Goal: Book appointment/travel/reservation

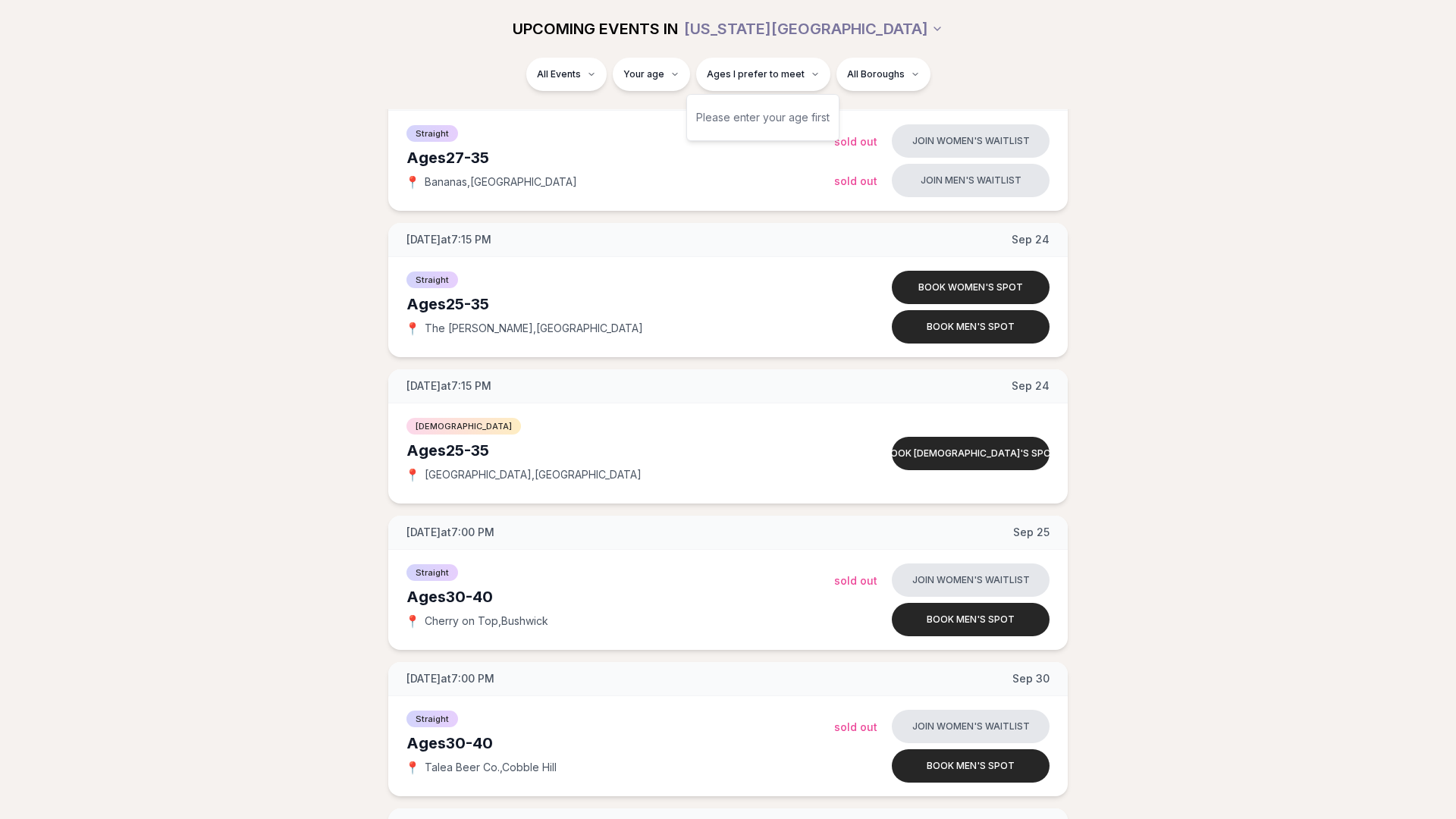
scroll to position [2820, 0]
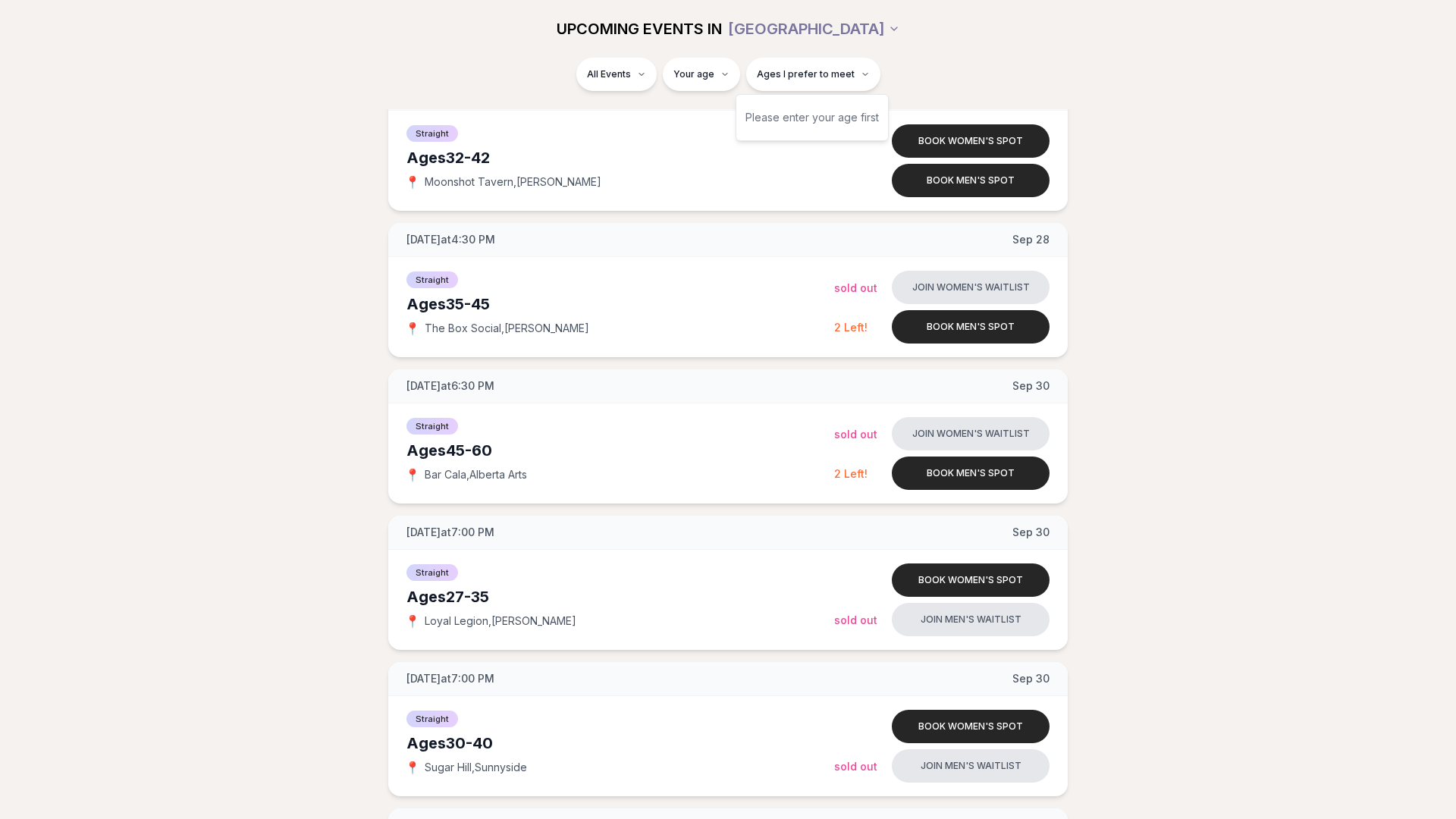
scroll to position [2820, 0]
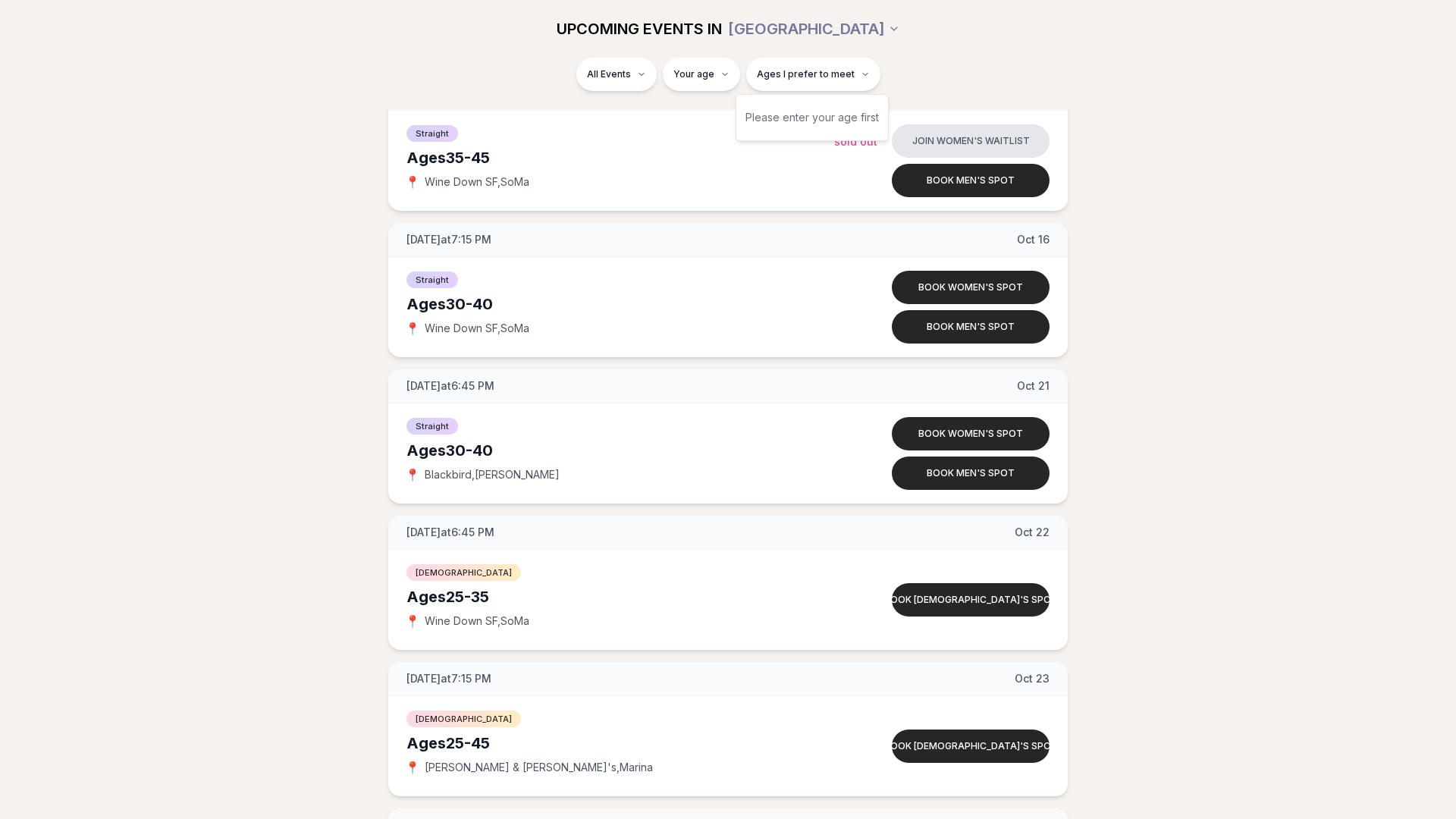
scroll to position [2820, 0]
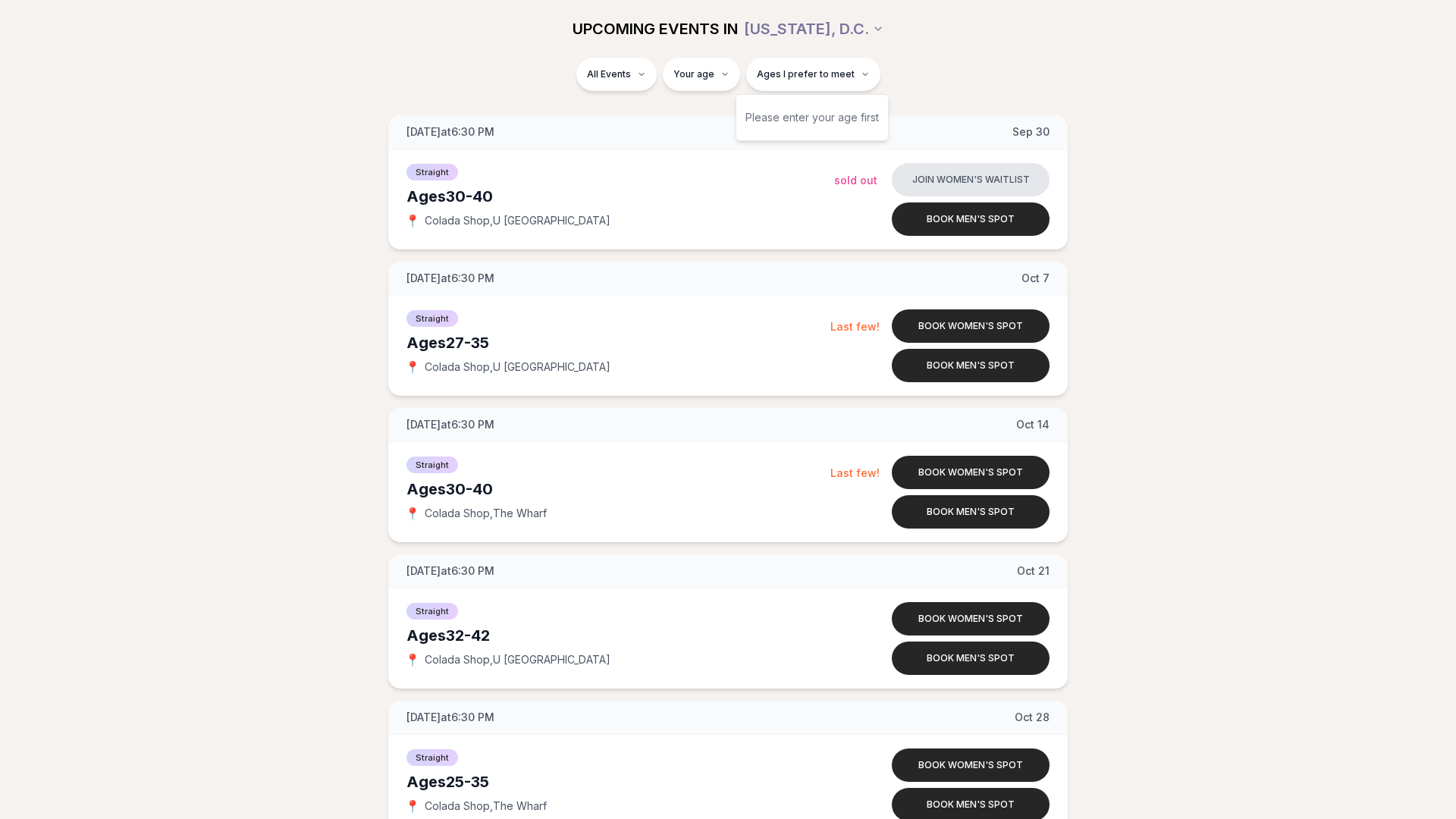
scroll to position [1198, 0]
